Goal: Task Accomplishment & Management: Use online tool/utility

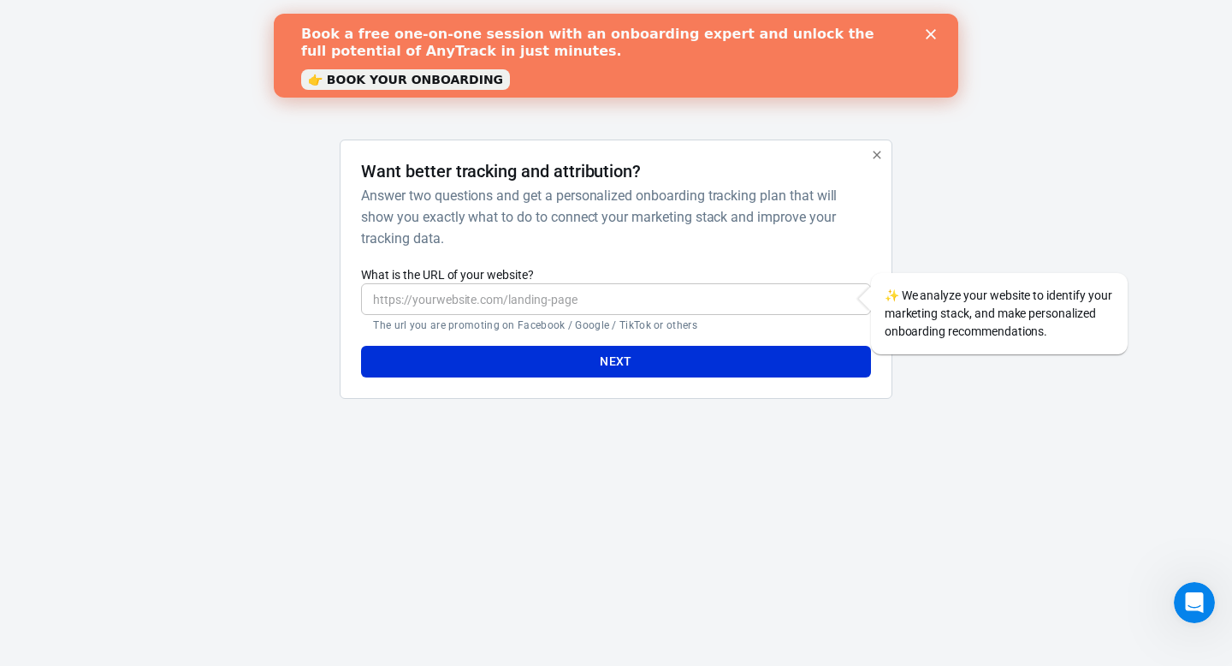
click at [927, 39] on div "Book a free one-on-one session with an onboarding expert and unlock the full po…" at bounding box center [616, 56] width 630 height 70
click at [929, 33] on polygon "Close" at bounding box center [931, 34] width 10 height 10
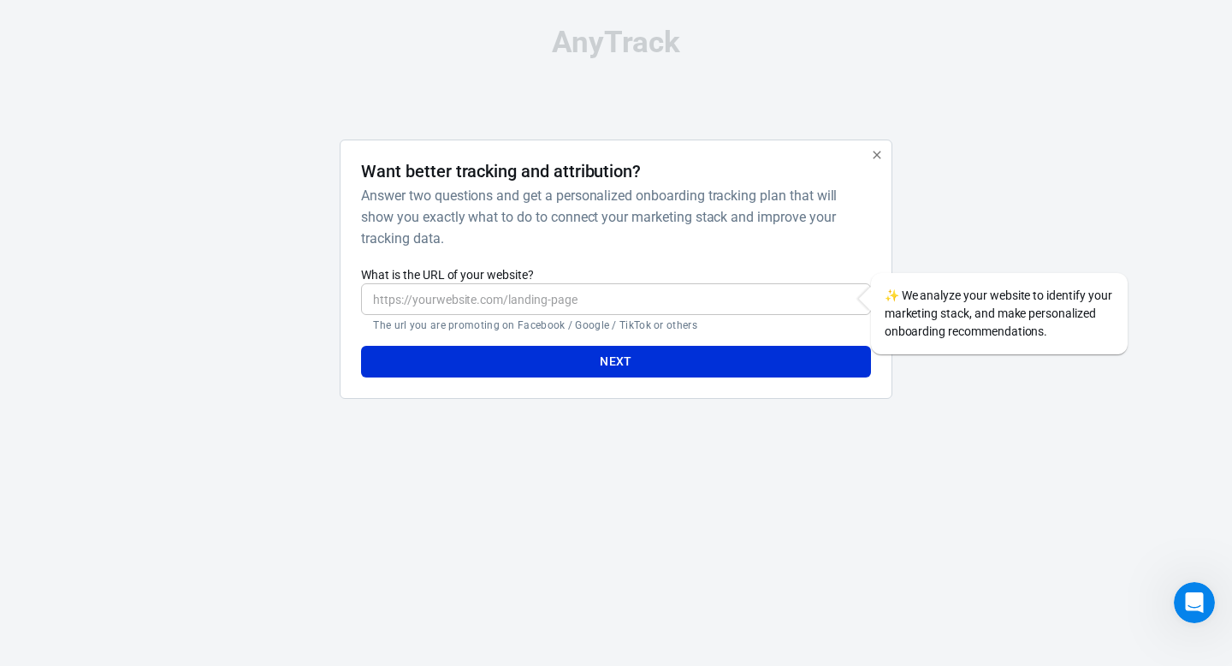
click at [537, 296] on input "What is the URL of your website?" at bounding box center [615, 299] width 509 height 32
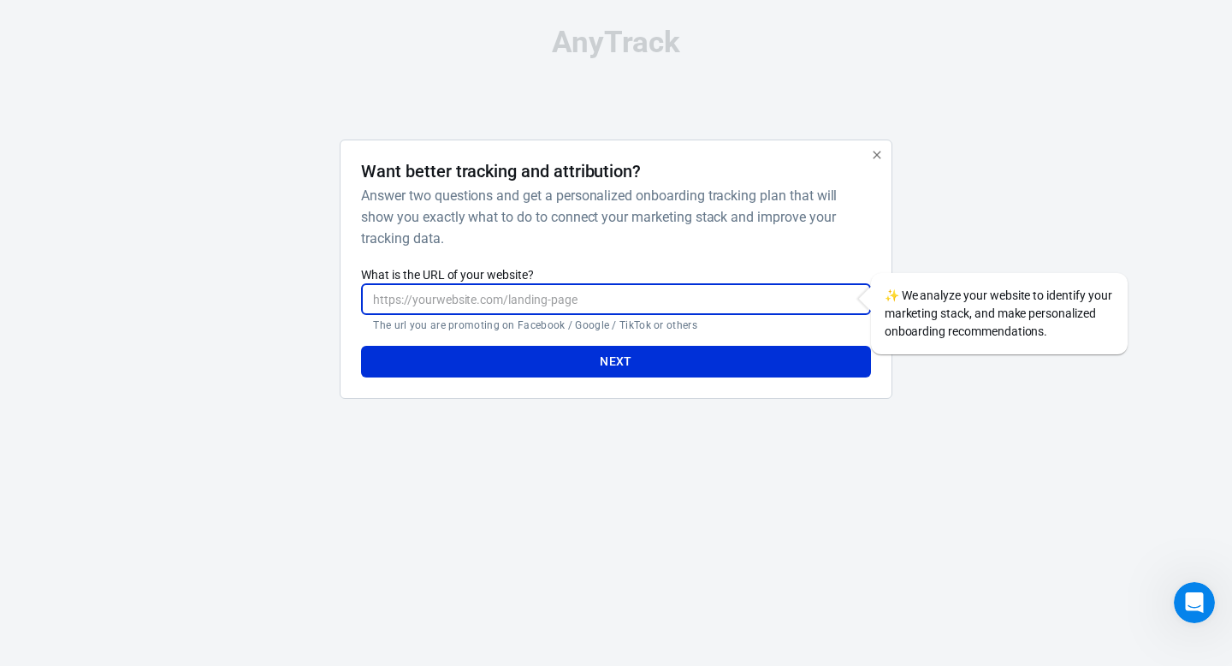
type input "[URL][PERSON_NAME][DOMAIN_NAME]"
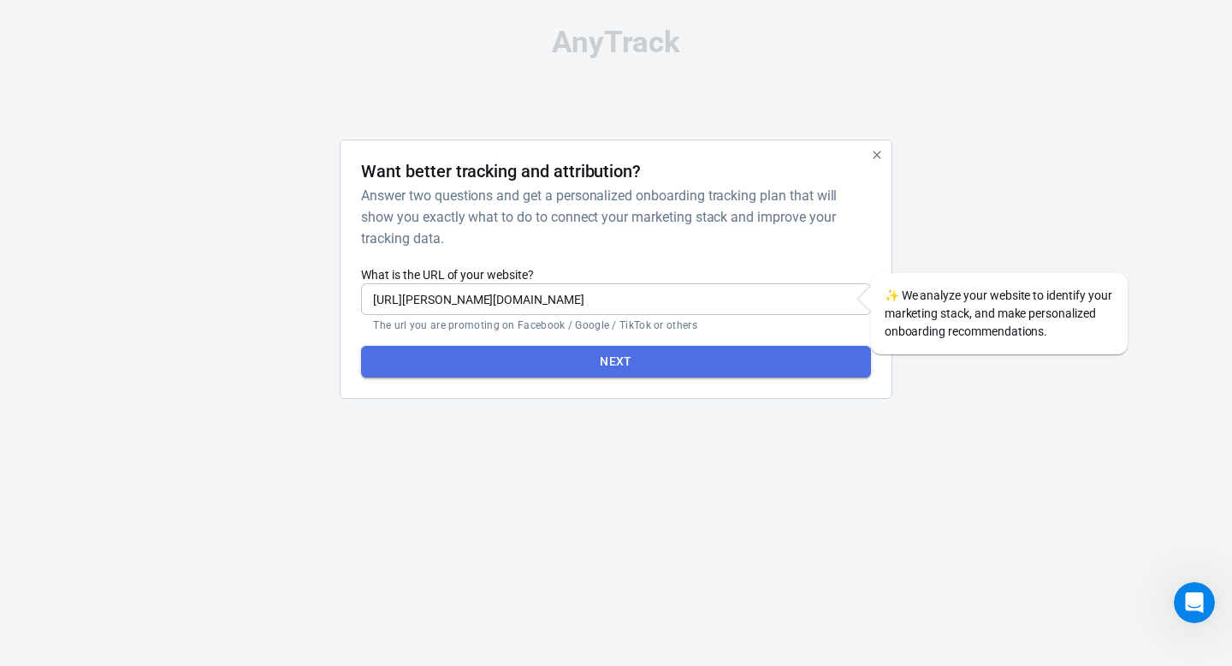
click at [549, 370] on button "Next" at bounding box center [615, 362] width 509 height 32
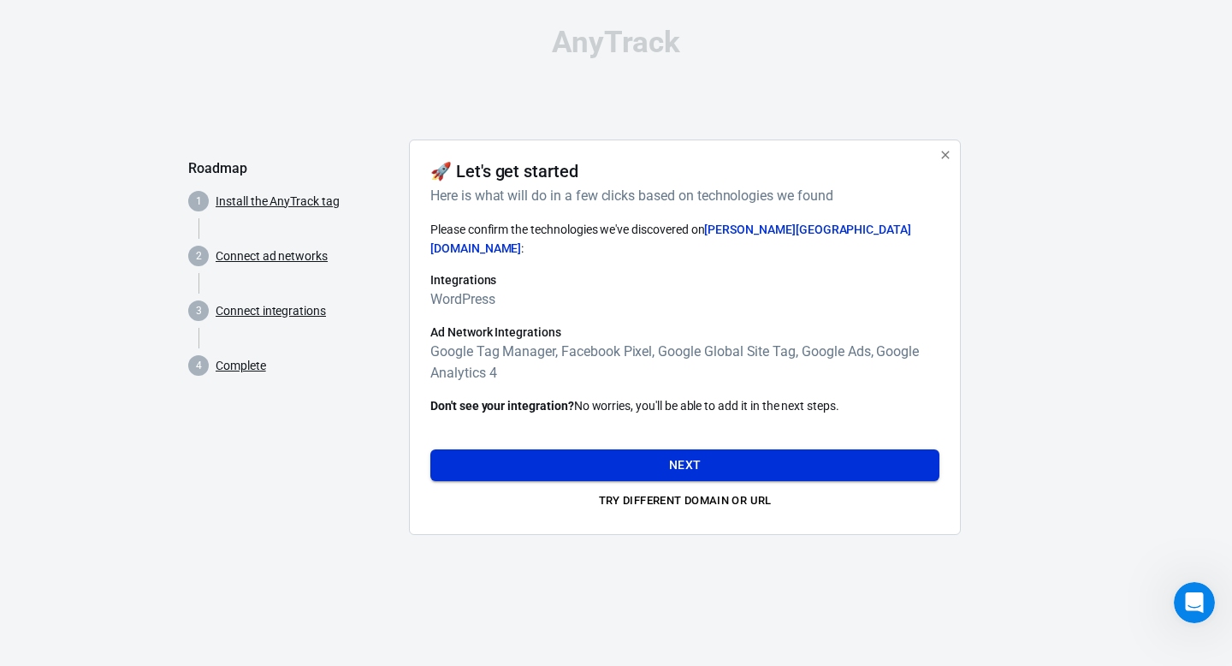
click at [705, 449] on button "Next" at bounding box center [684, 465] width 509 height 32
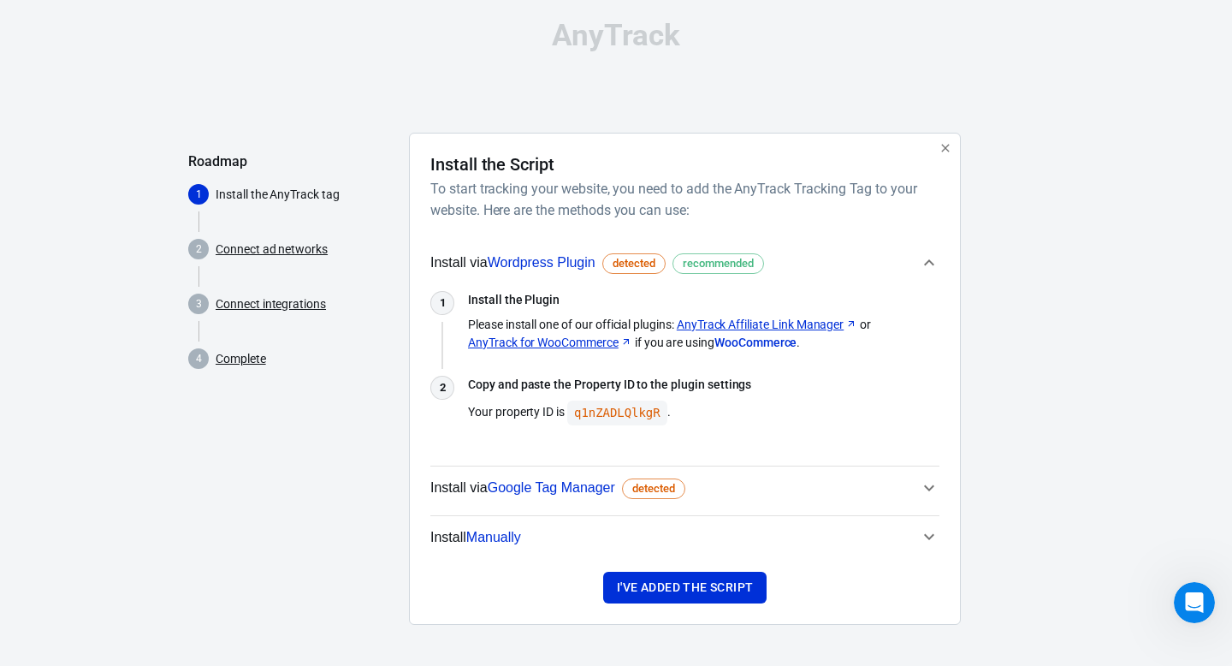
scroll to position [7, 0]
click at [626, 259] on span "detected" at bounding box center [634, 263] width 55 height 17
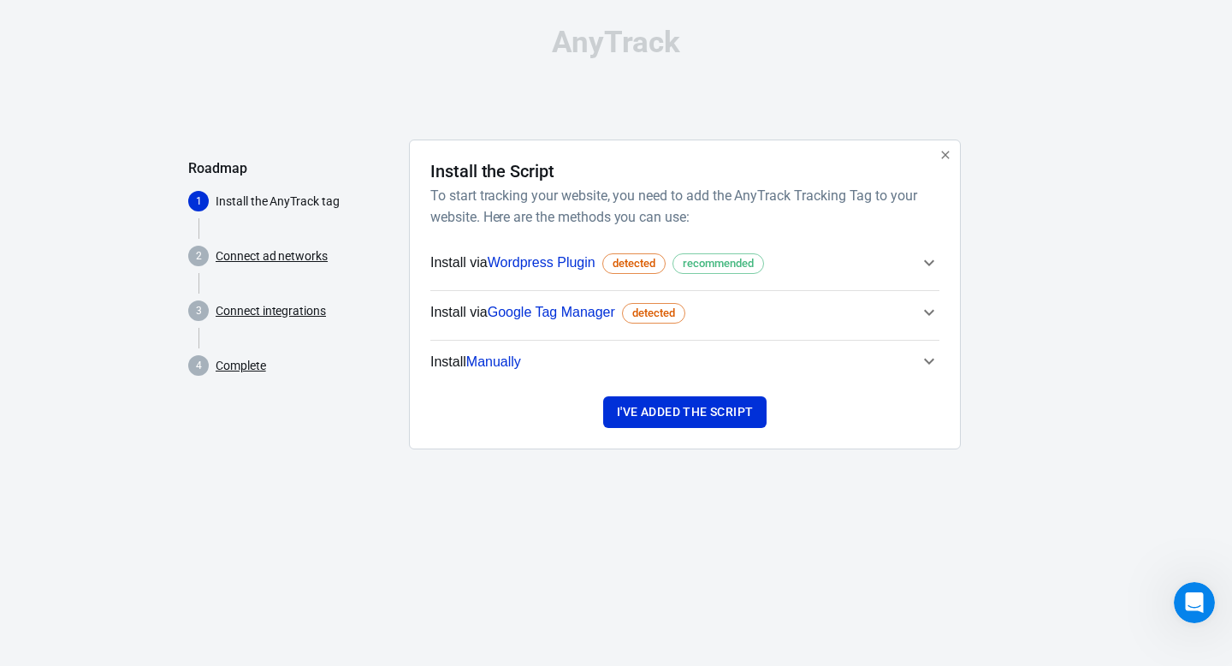
scroll to position [0, 0]
click at [626, 259] on span "detected" at bounding box center [634, 263] width 55 height 17
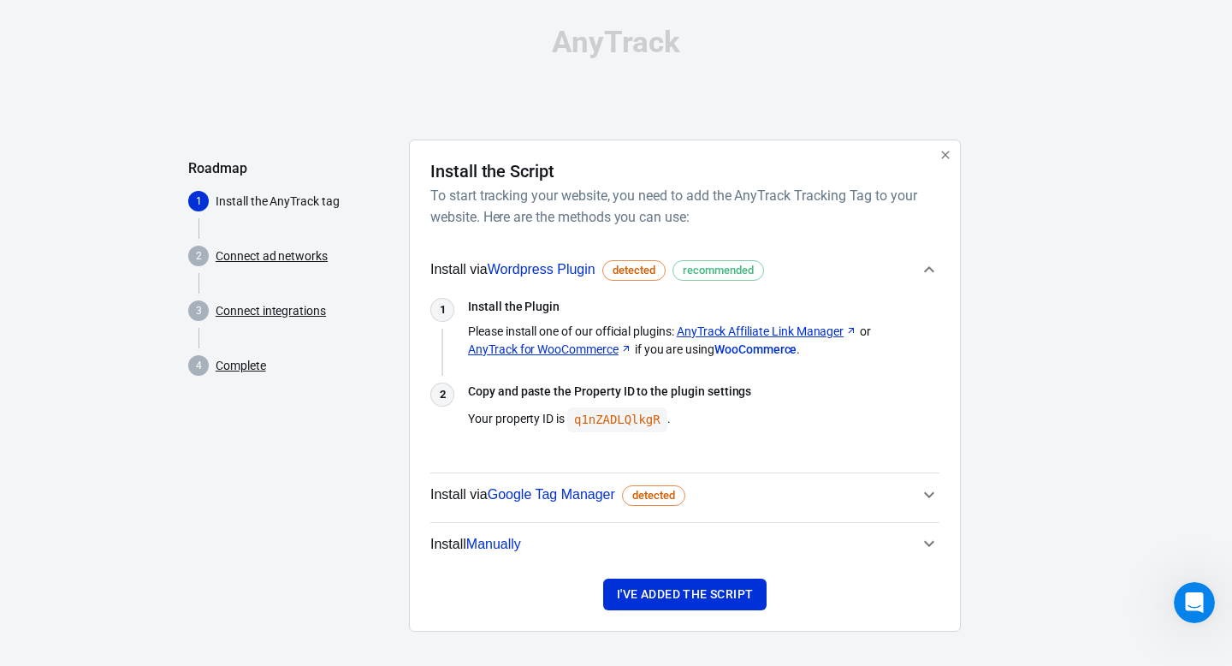
click at [921, 494] on icon "button" at bounding box center [929, 494] width 21 height 21
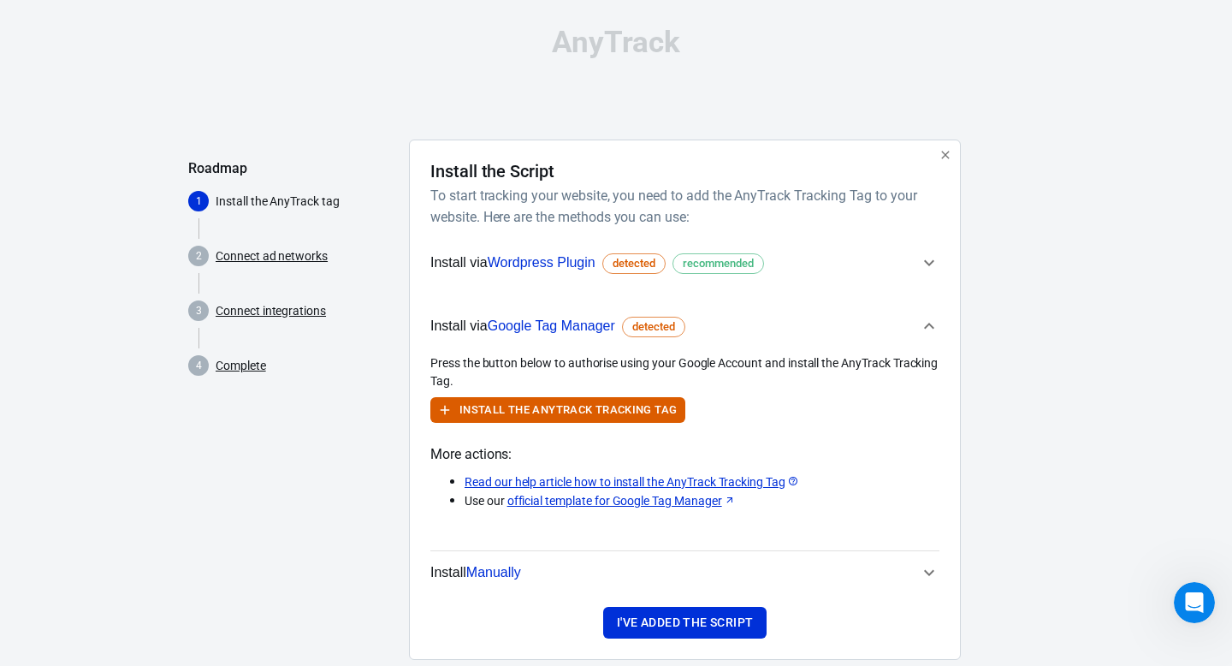
scroll to position [35, 0]
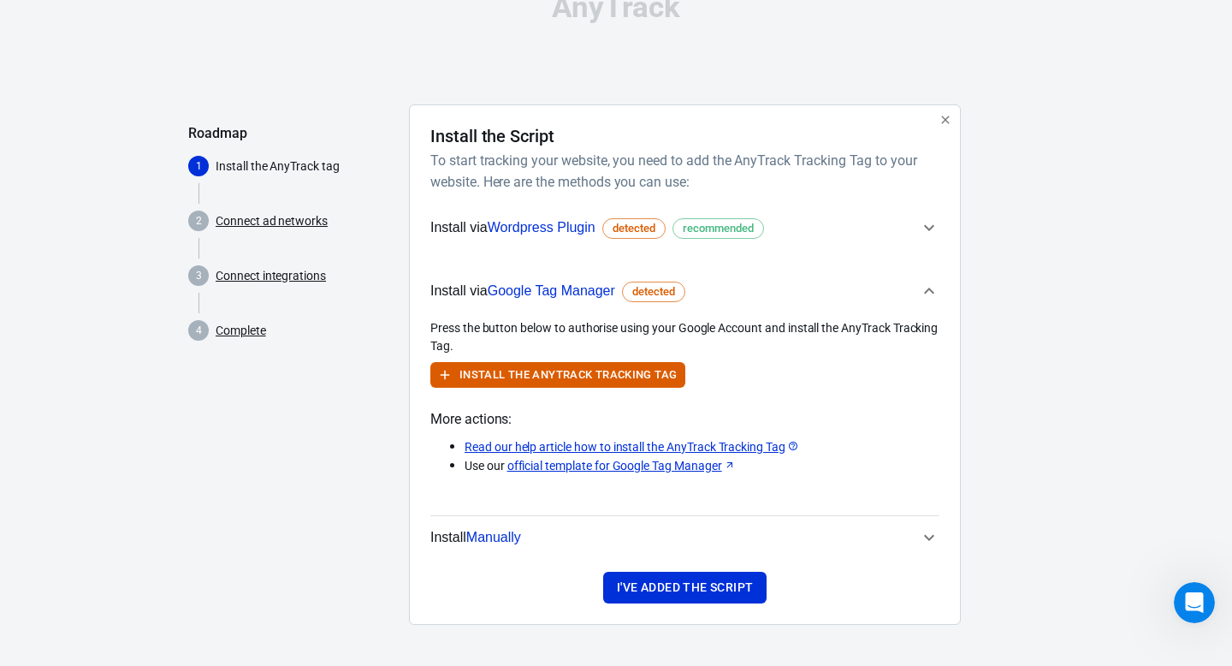
click at [930, 527] on icon "button" at bounding box center [929, 537] width 21 height 21
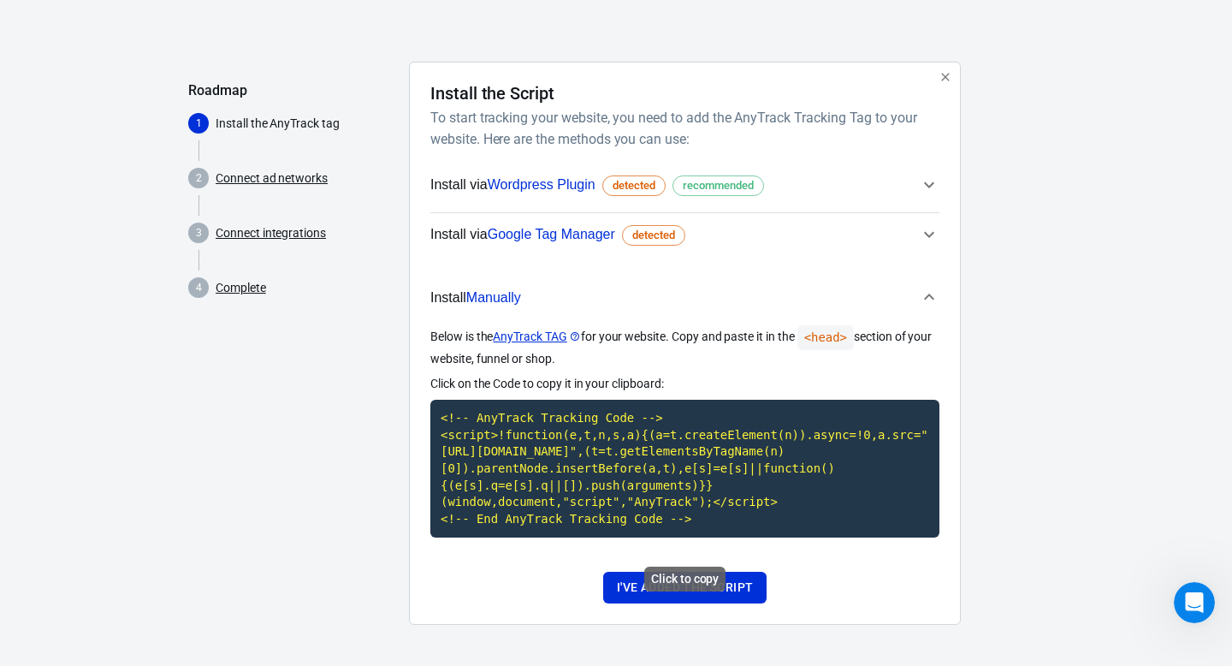
scroll to position [94, 0]
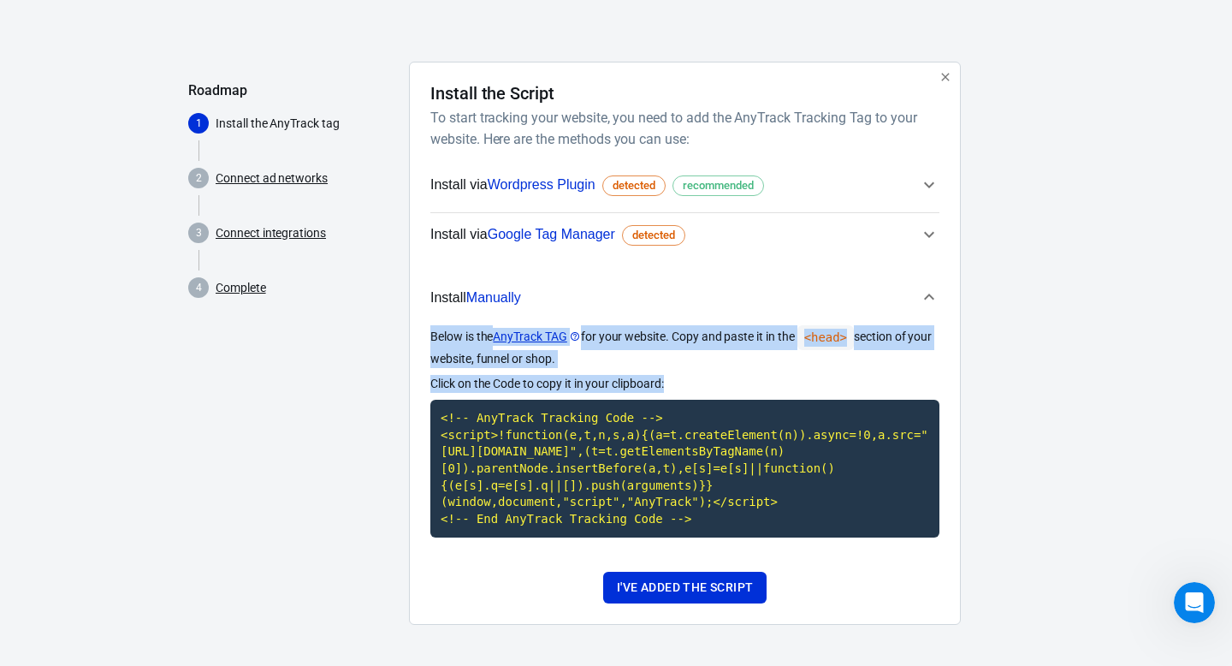
drag, startPoint x: 685, startPoint y: 364, endPoint x: 425, endPoint y: 322, distance: 263.4
click at [424, 322] on div "Install the Script To start tracking your website, you need to add the AnyTrack…" at bounding box center [685, 343] width 552 height 563
copy div "Below is the AnyTrack TAG for your website. Copy and paste it in the <head> sec…"
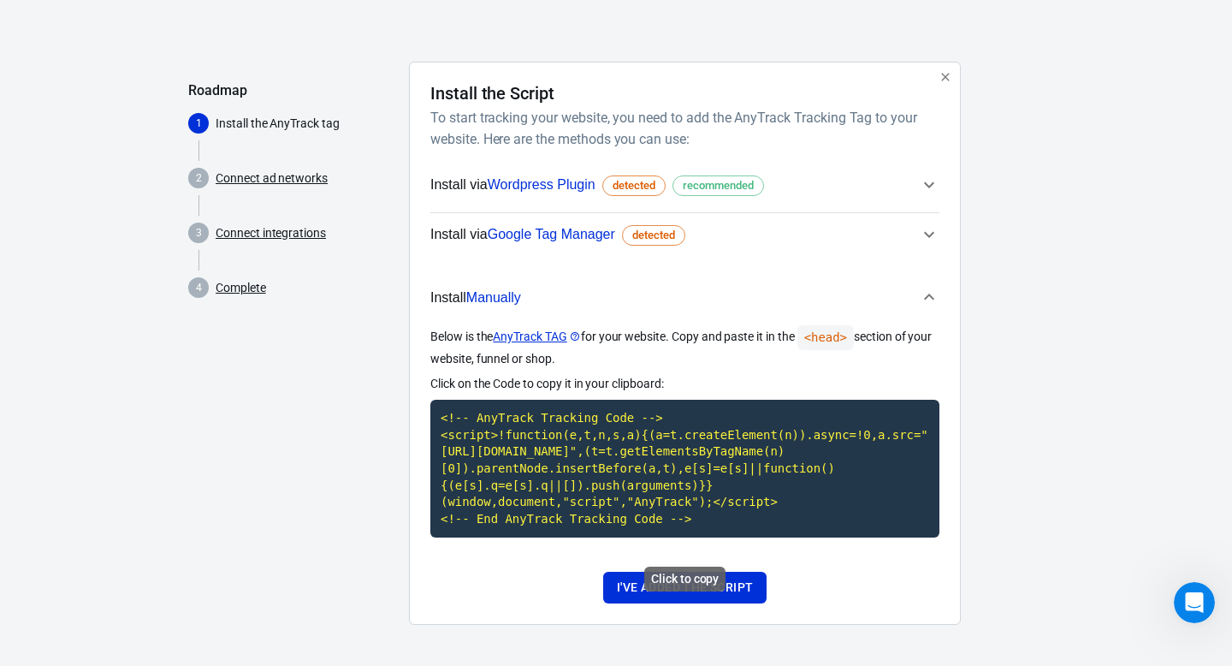
click at [650, 504] on code "<!-- AnyTrack Tracking Code --> <script>!function(e,t,n,s,a){(a=t.createElement…" at bounding box center [684, 468] width 509 height 138
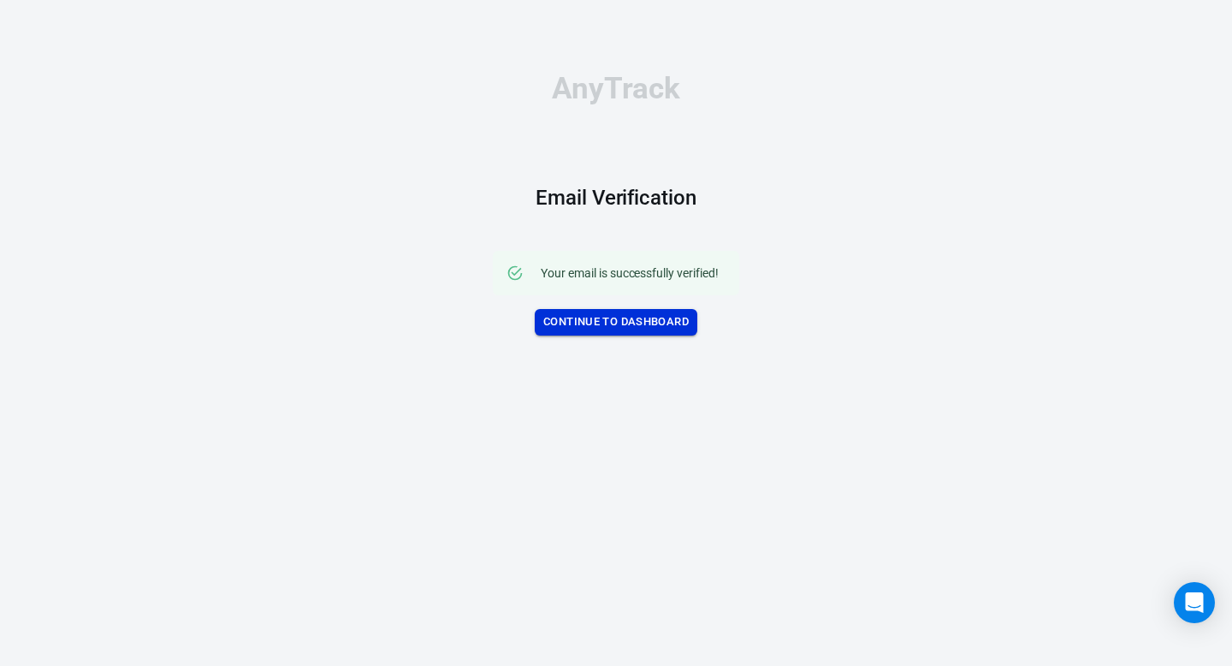
click at [613, 319] on link "Continue to Dashboard" at bounding box center [616, 322] width 163 height 27
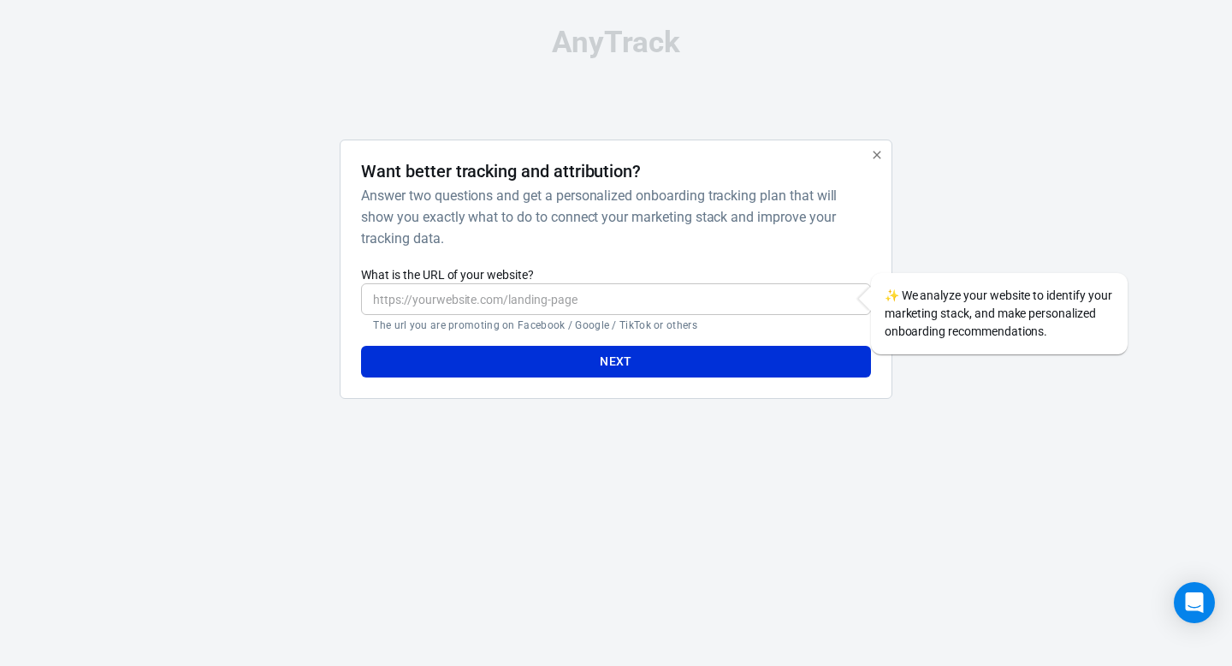
click at [457, 299] on input "What is the URL of your website?" at bounding box center [615, 299] width 509 height 32
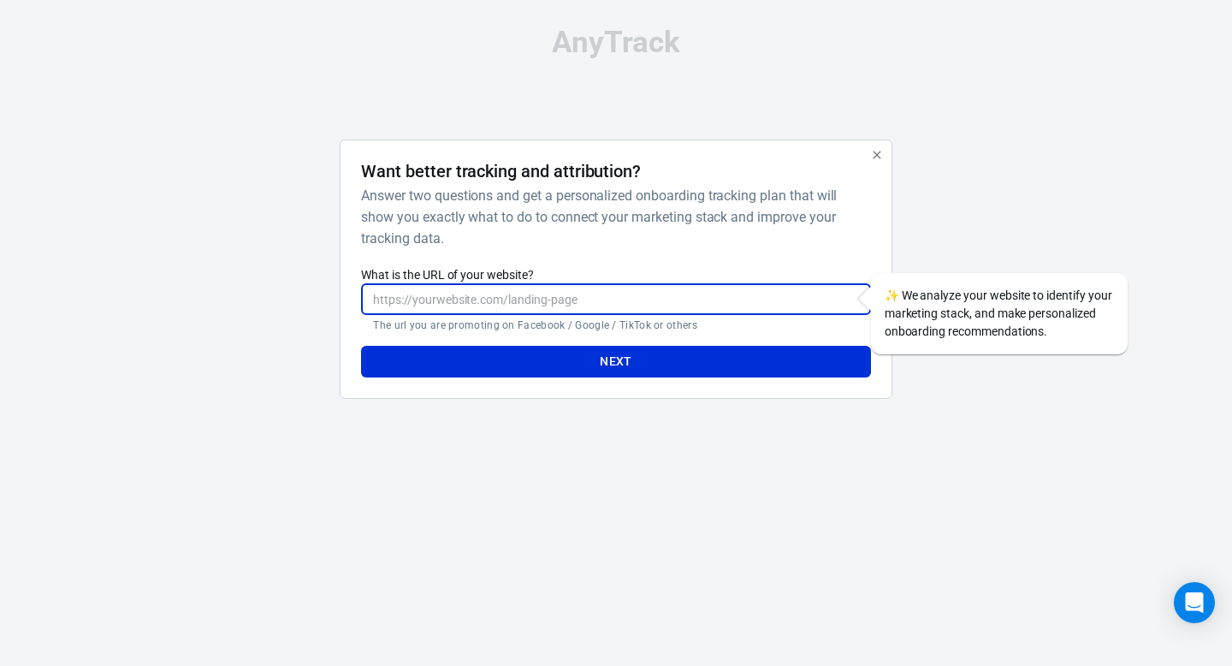
click at [457, 299] on input "What is the URL of your website?" at bounding box center [615, 299] width 509 height 32
